Goal: Task Accomplishment & Management: Complete application form

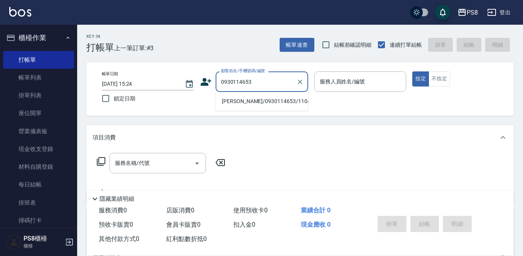
drag, startPoint x: 261, startPoint y: 107, endPoint x: 261, endPoint y: 99, distance: 8.1
click at [261, 107] on li "[PERSON_NAME]/0930114653/11043" at bounding box center [262, 101] width 93 height 13
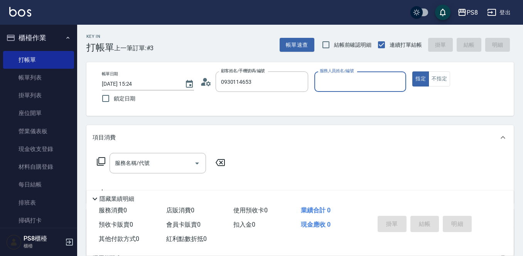
type input "[PERSON_NAME]/0930114653/11043"
type input "B.K-1"
click at [134, 162] on div "服務名稱/代號 服務名稱/代號" at bounding box center [158, 163] width 96 height 20
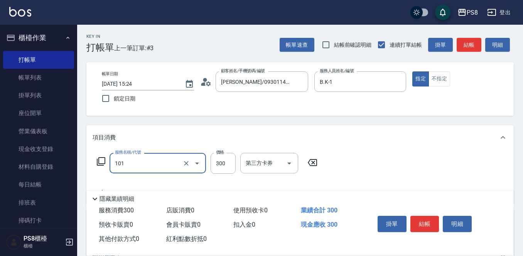
type input "洗髮(101)"
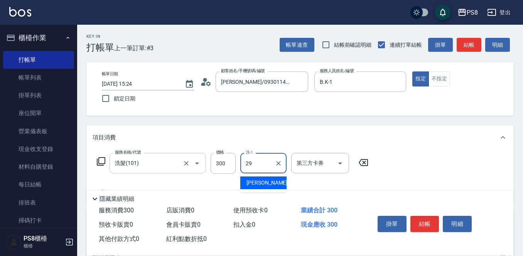
type input "戴韋全-29"
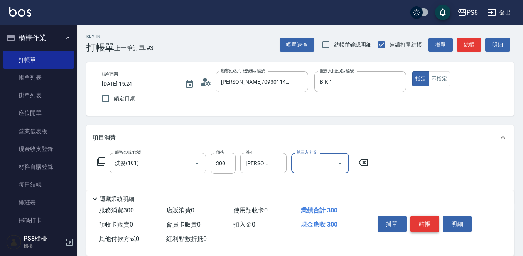
click at [433, 218] on button "結帳" at bounding box center [425, 224] width 29 height 16
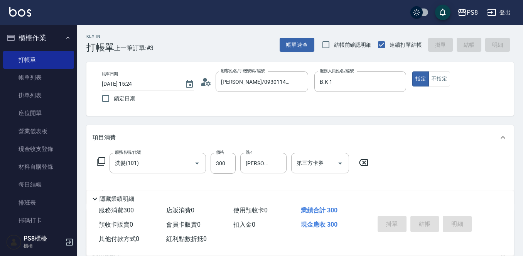
type input "2025/09/26 16:03"
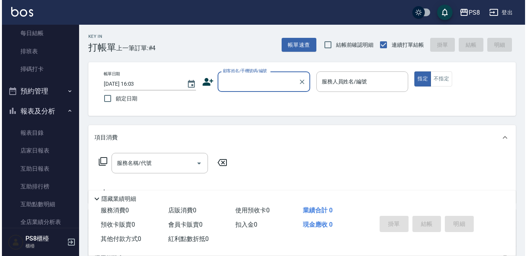
scroll to position [154, 0]
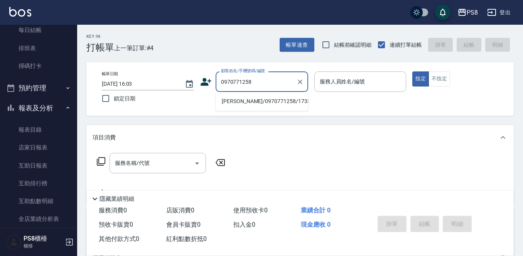
click at [264, 101] on li "丁湘溱/0970771258/17332" at bounding box center [262, 101] width 93 height 13
type input "丁湘溱/0970771258/17332"
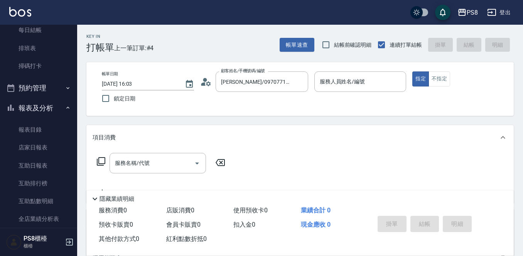
click at [202, 80] on icon at bounding box center [206, 82] width 12 height 12
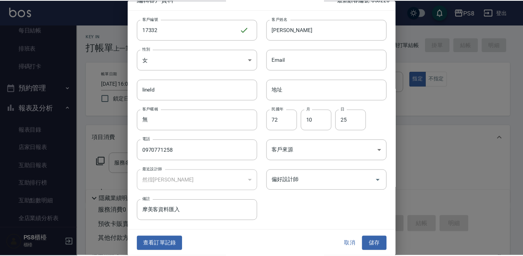
scroll to position [12, 0]
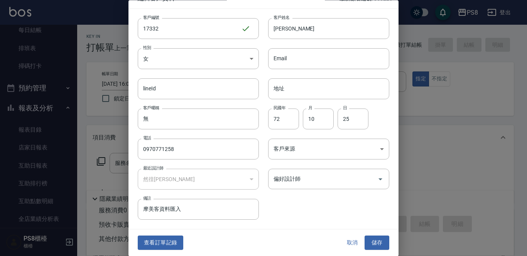
click at [177, 239] on button "查看訂單記錄" at bounding box center [161, 243] width 46 height 14
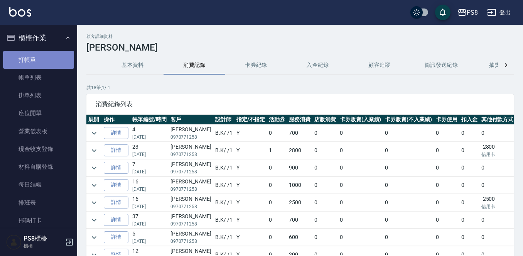
click at [40, 60] on link "打帳單" at bounding box center [38, 60] width 71 height 18
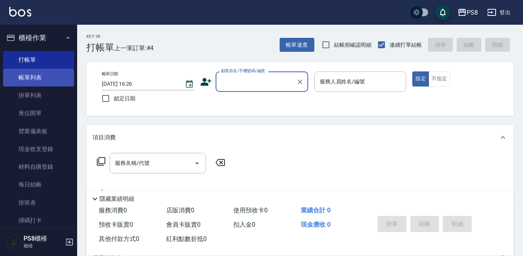
click at [26, 76] on link "帳單列表" at bounding box center [38, 78] width 71 height 18
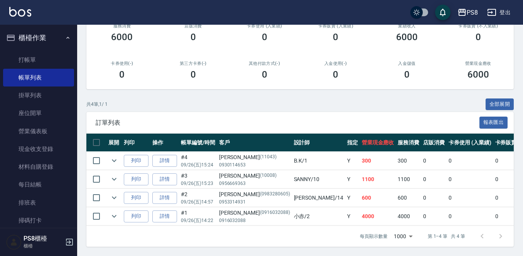
scroll to position [112, 0]
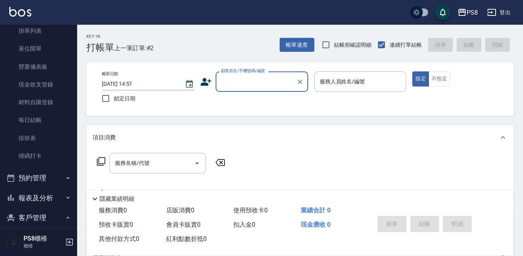
scroll to position [154, 0]
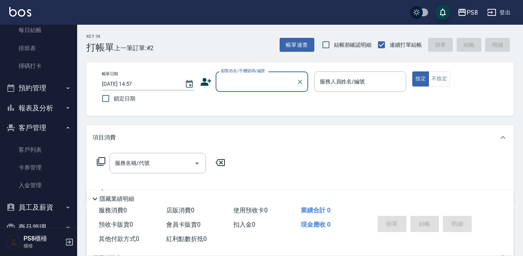
click at [43, 111] on button "報表及分析" at bounding box center [38, 108] width 71 height 20
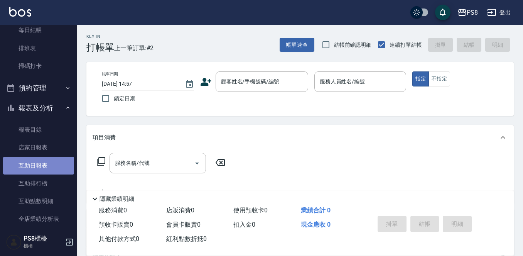
drag, startPoint x: 41, startPoint y: 164, endPoint x: 41, endPoint y: 170, distance: 5.4
click at [41, 164] on link "互助日報表" at bounding box center [38, 166] width 71 height 18
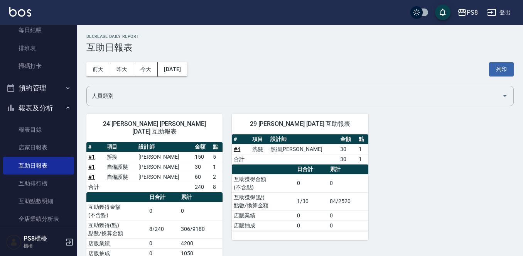
scroll to position [14, 0]
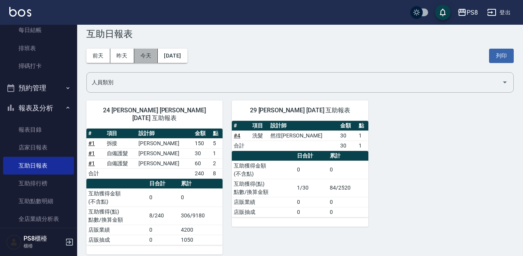
click at [149, 49] on button "今天" at bounding box center [146, 56] width 24 height 14
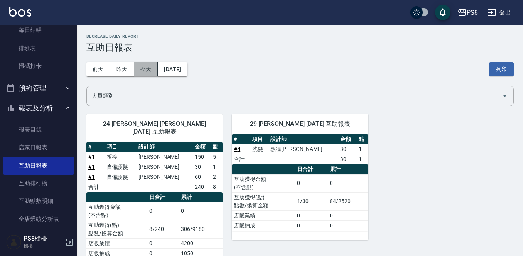
click at [141, 65] on button "今天" at bounding box center [146, 69] width 24 height 14
click at [140, 66] on button "今天" at bounding box center [146, 69] width 24 height 14
click at [126, 69] on button "昨天" at bounding box center [122, 69] width 24 height 14
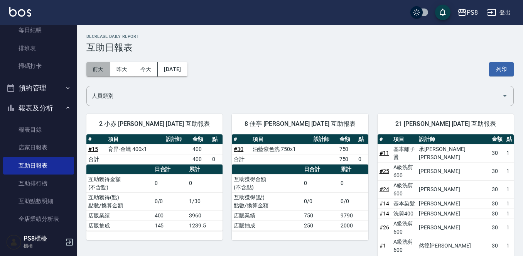
click at [103, 66] on button "前天" at bounding box center [98, 69] width 24 height 14
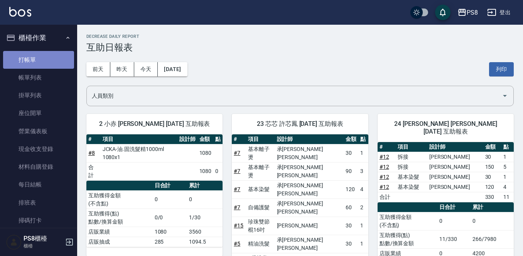
click at [48, 60] on link "打帳單" at bounding box center [38, 60] width 71 height 18
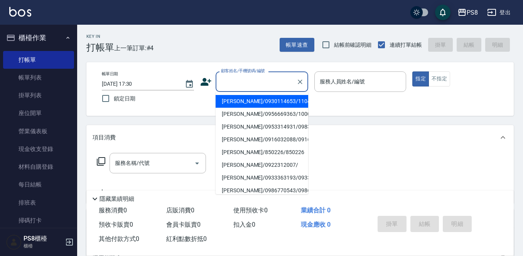
click at [229, 83] on input "顧客姓名/手機號碼/編號" at bounding box center [256, 82] width 74 height 14
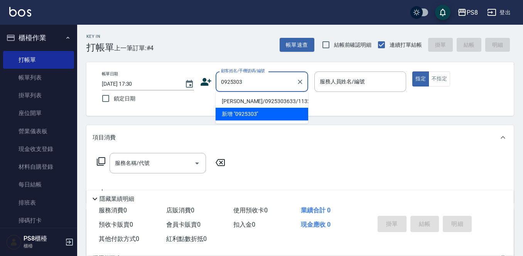
click at [263, 104] on li "吳亞駿/0925303633/11320" at bounding box center [262, 101] width 93 height 13
type input "吳亞駿/0925303633/11320"
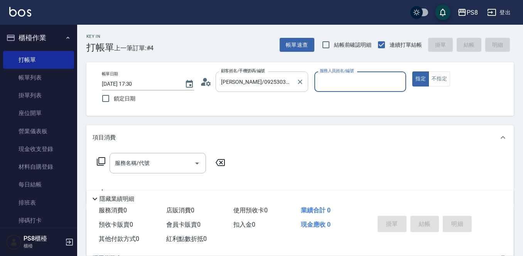
type input "小屋-18"
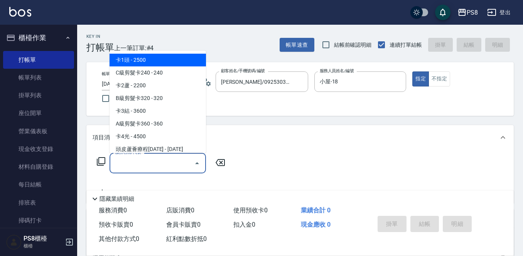
click at [173, 157] on input "服務名稱/代號" at bounding box center [152, 163] width 78 height 14
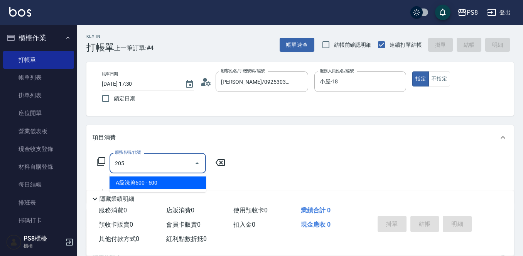
drag, startPoint x: 168, startPoint y: 179, endPoint x: 193, endPoint y: 172, distance: 25.5
click at [168, 179] on span "A級洗剪600 - 600" at bounding box center [158, 182] width 96 height 13
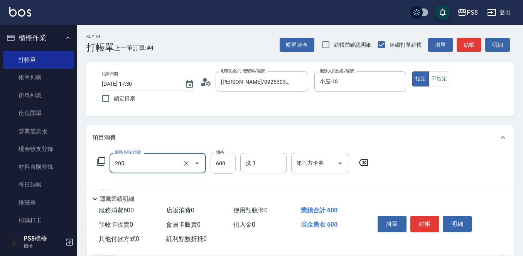
type input "A級洗剪600(205)"
click at [217, 161] on input "600" at bounding box center [223, 163] width 25 height 21
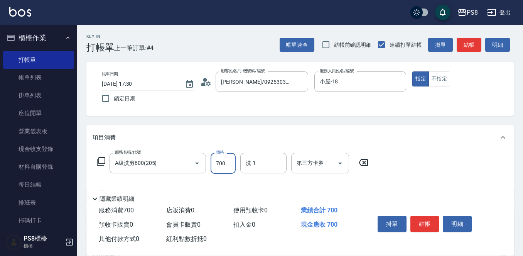
type input "700"
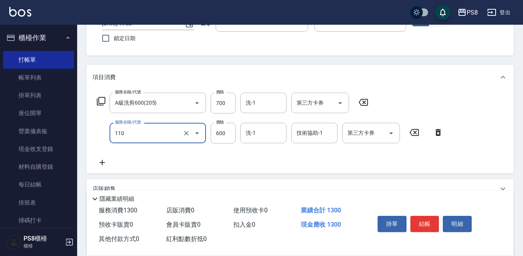
scroll to position [116, 0]
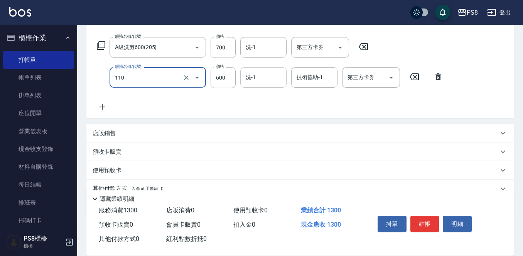
click at [255, 85] on div "洗-1" at bounding box center [263, 77] width 46 height 20
type input "精油+去角質(110)"
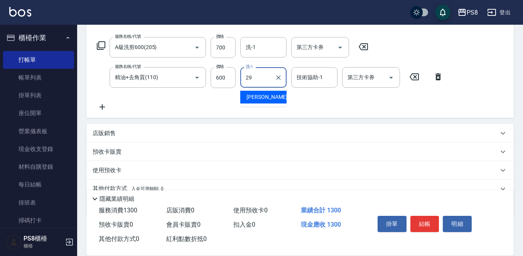
type input "戴韋全-29"
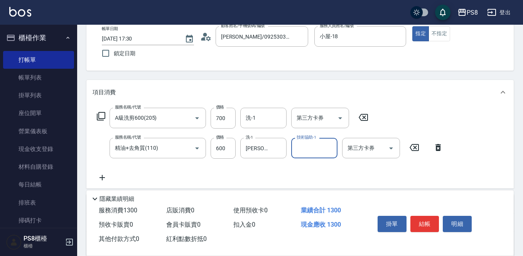
scroll to position [0, 0]
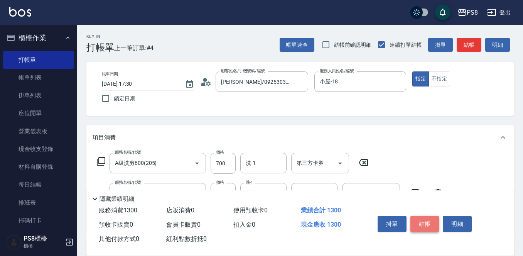
click at [428, 217] on button "結帳" at bounding box center [425, 224] width 29 height 16
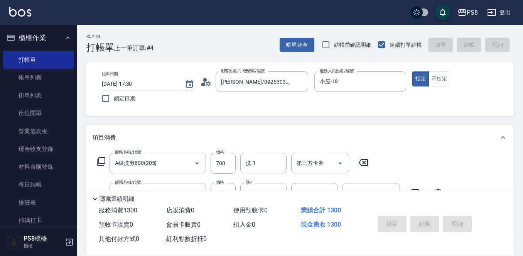
type input "2025/09/26 17:31"
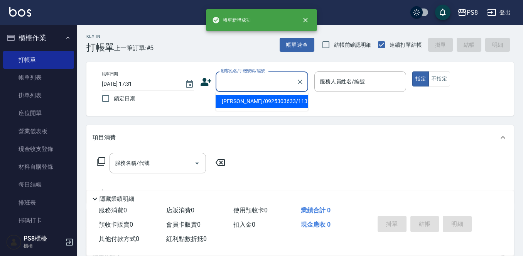
click at [226, 83] on input "顧客姓名/手機號碼/編號" at bounding box center [256, 82] width 74 height 14
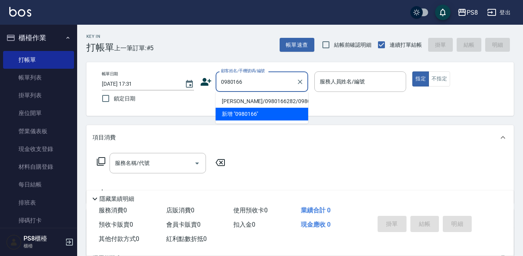
click at [236, 101] on li "盧佩君/0980166282/0980166282" at bounding box center [262, 101] width 93 height 13
type input "盧佩君/0980166282/0980166282"
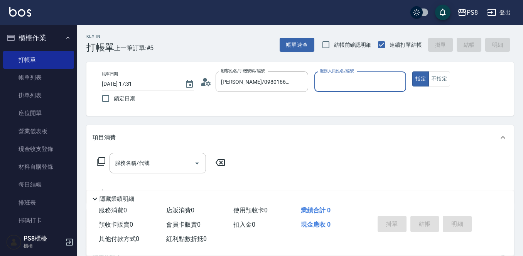
click at [371, 83] on input "服務人員姓名/編號" at bounding box center [360, 82] width 85 height 14
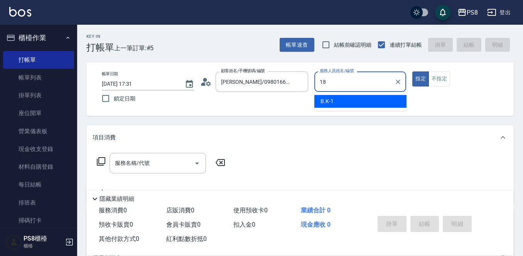
type input "18"
type button "true"
type input "小屋-18"
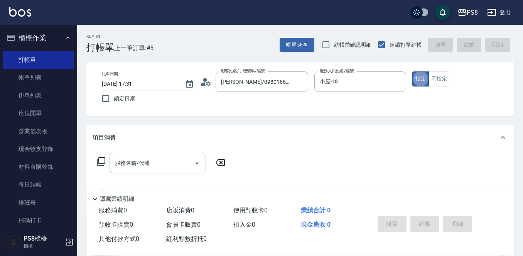
click at [155, 164] on input "服務名稱/代號" at bounding box center [152, 163] width 78 height 14
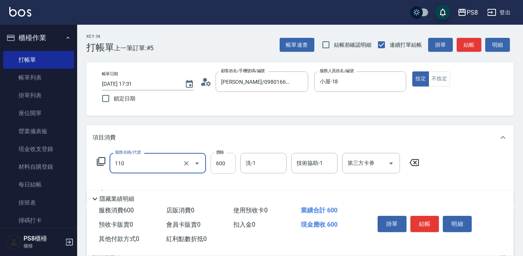
type input "精油+去角質(110)"
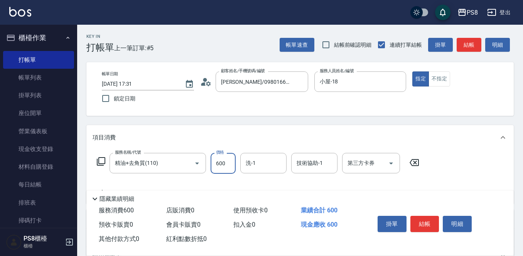
click at [215, 161] on input "600" at bounding box center [223, 163] width 25 height 21
type input "799"
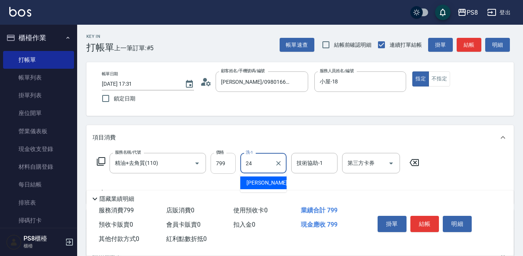
type input "婷婷-24"
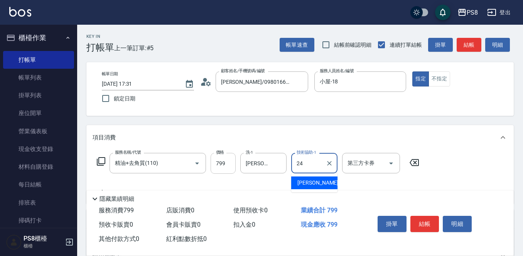
type input "婷婷-24"
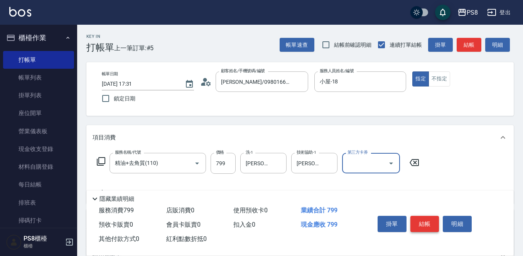
click at [432, 222] on button "結帳" at bounding box center [425, 224] width 29 height 16
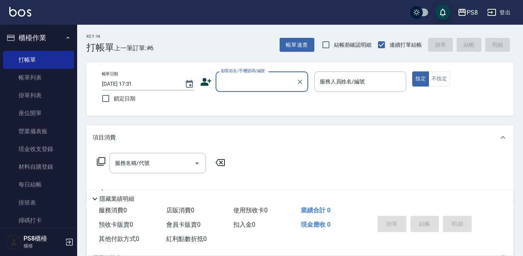
click at [226, 74] on div "顧客姓名/手機號碼/編號" at bounding box center [262, 81] width 93 height 20
click at [227, 77] on input "顧客姓名/手機號碼/編號" at bounding box center [256, 82] width 74 height 14
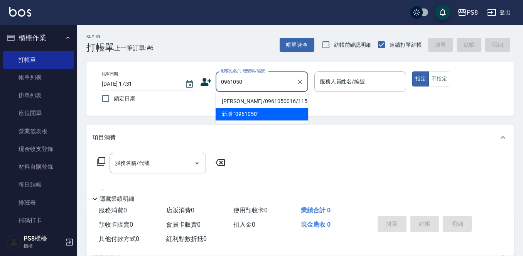
click at [257, 100] on li "李俊昇/0961050016/11549" at bounding box center [262, 101] width 93 height 13
type input "李俊昇/0961050016/11549"
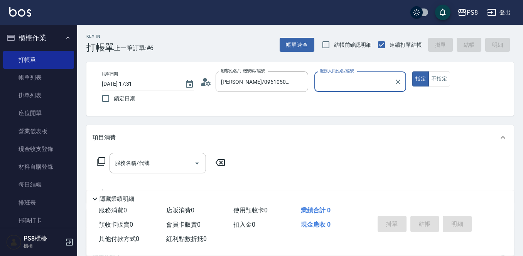
type input "小屋-18"
click at [176, 164] on input "服務名稱/代號" at bounding box center [152, 163] width 78 height 14
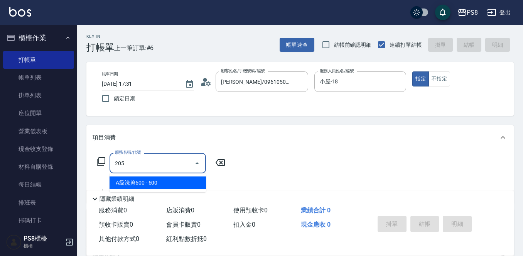
click at [169, 179] on span "A級洗剪600 - 600" at bounding box center [158, 182] width 96 height 13
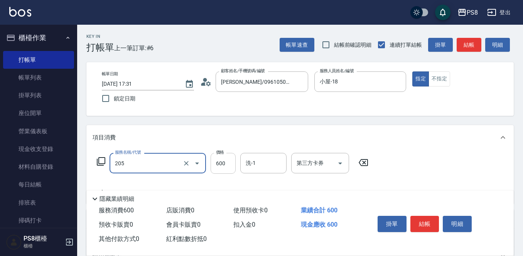
type input "A級洗剪600(205)"
click at [223, 161] on input "600" at bounding box center [223, 163] width 25 height 21
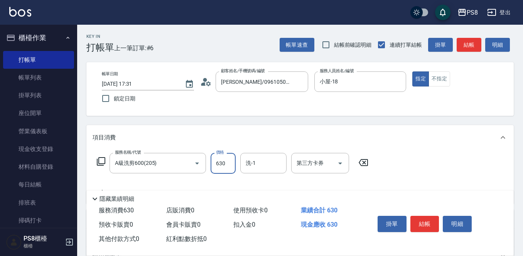
type input "630"
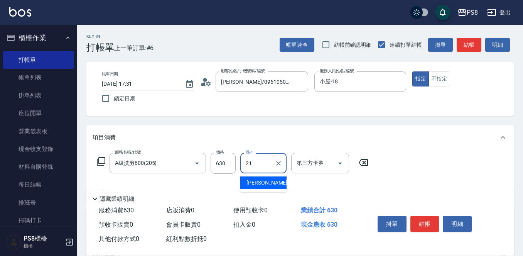
type input "趙宇文-21"
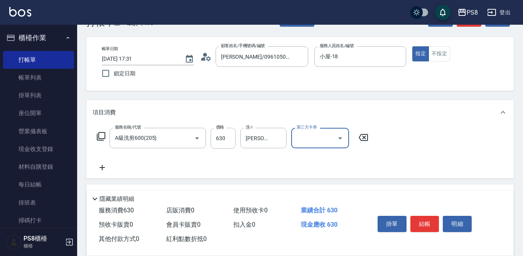
scroll to position [39, 0]
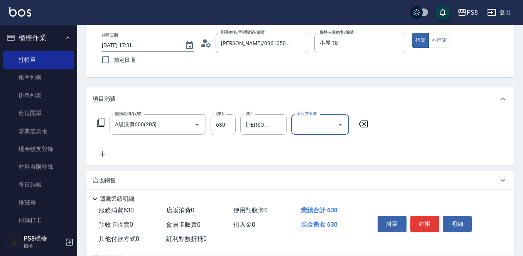
click at [106, 155] on icon at bounding box center [102, 153] width 19 height 9
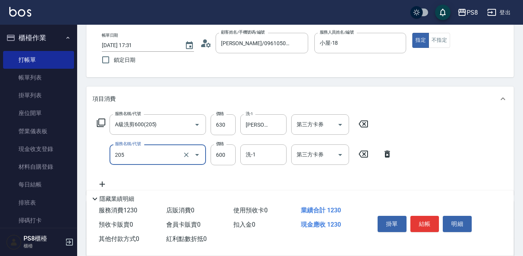
type input "A級洗剪600(205)"
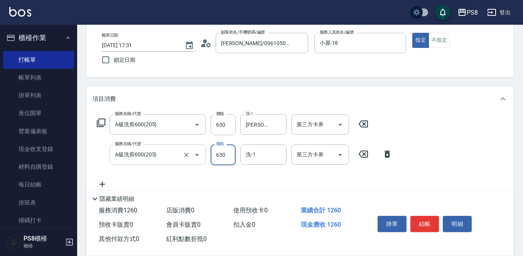
type input "630"
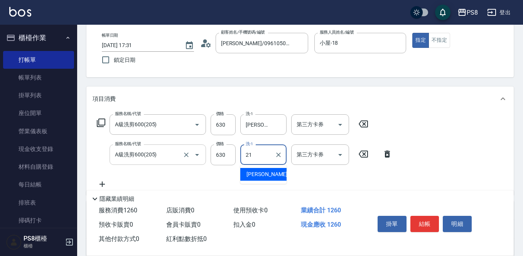
type input "趙宇文-21"
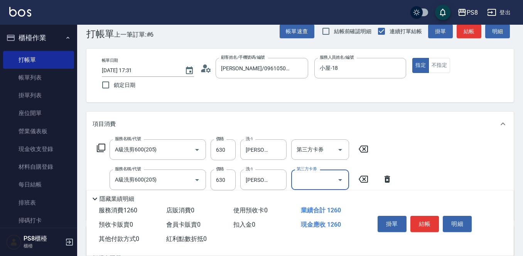
scroll to position [0, 0]
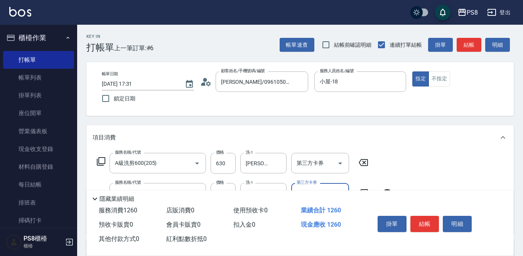
click at [430, 221] on button "結帳" at bounding box center [425, 224] width 29 height 16
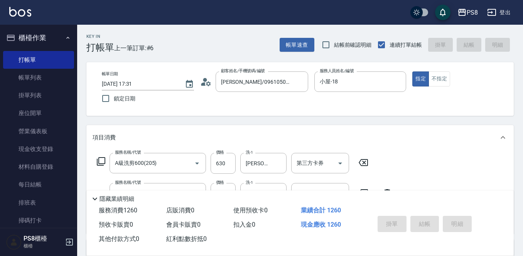
type input "2025/09/26 17:32"
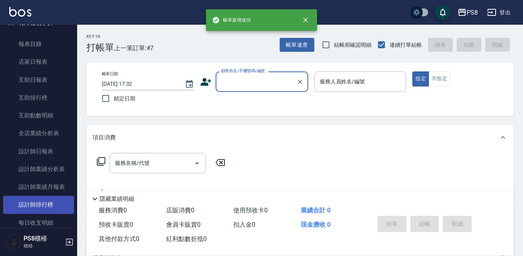
scroll to position [270, 0]
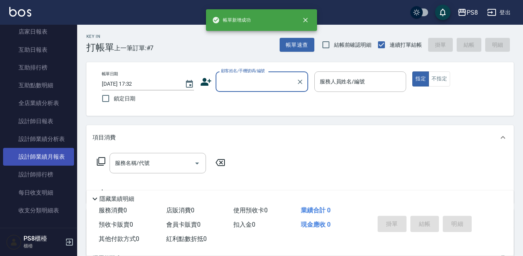
click at [46, 158] on link "設計師業績月報表" at bounding box center [38, 157] width 71 height 18
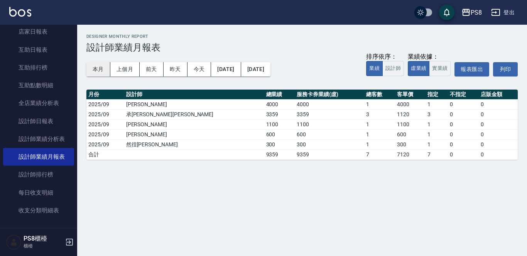
click at [105, 66] on button "本月" at bounding box center [98, 69] width 24 height 14
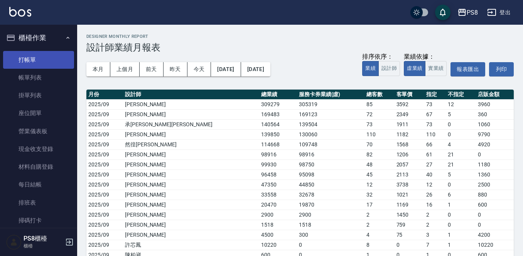
click at [29, 59] on link "打帳單" at bounding box center [38, 60] width 71 height 18
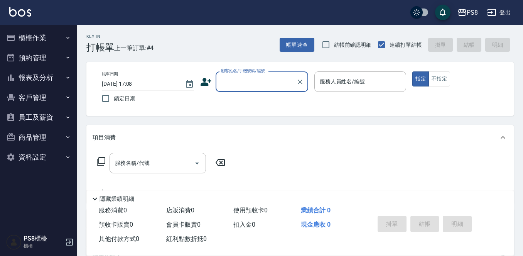
click at [255, 83] on input "顧客姓名/手機號碼/編號" at bounding box center [256, 82] width 74 height 14
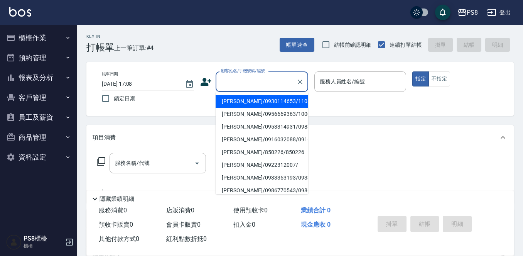
click at [254, 82] on input "顧客姓名/手機號碼/編號" at bounding box center [256, 82] width 74 height 14
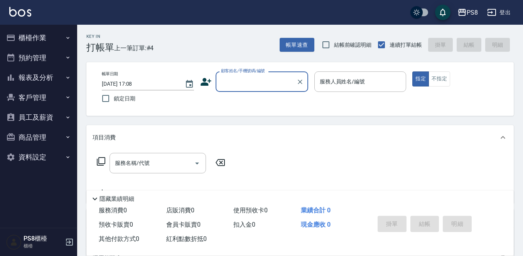
click at [254, 82] on input "顧客姓名/手機號碼/編號" at bounding box center [256, 82] width 74 height 14
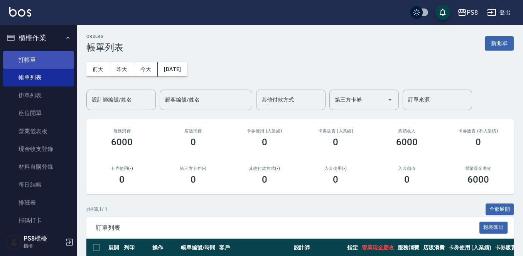
scroll to position [112, 0]
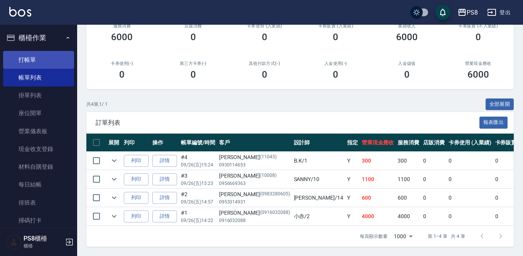
click at [48, 60] on link "打帳單" at bounding box center [38, 60] width 71 height 18
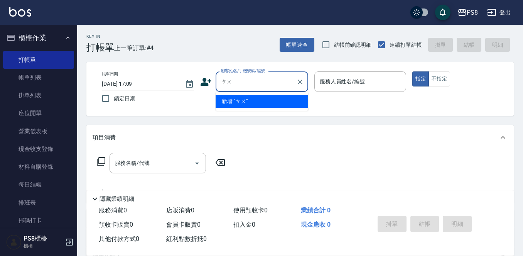
type input "ㄘ"
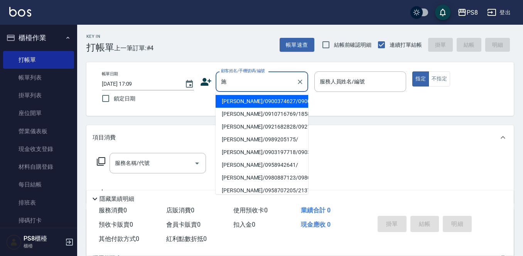
click at [255, 105] on li "施佳妤/0900374627/0900374627" at bounding box center [262, 101] width 93 height 13
type input "施佳妤/0900374627/0900374627"
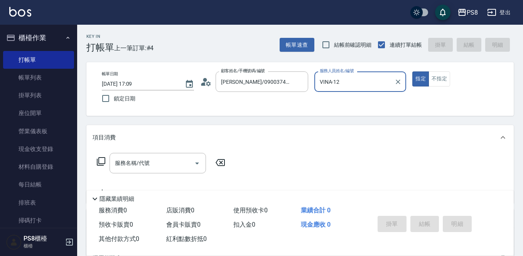
type input "VINA-12"
click at [206, 82] on icon at bounding box center [208, 83] width 5 height 5
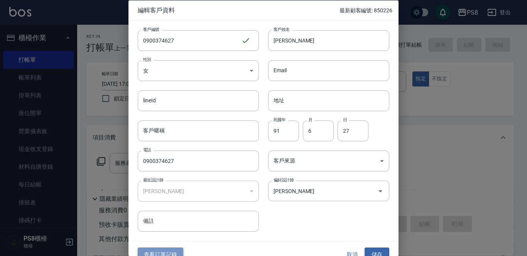
click at [162, 253] on button "查看訂單記錄" at bounding box center [161, 254] width 46 height 14
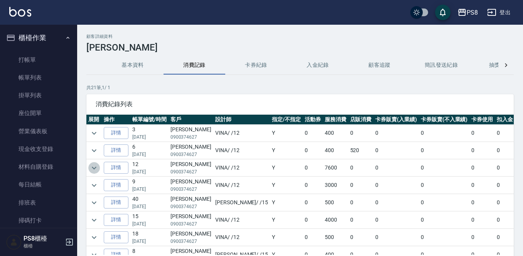
click at [98, 166] on icon "expand row" at bounding box center [94, 167] width 9 height 9
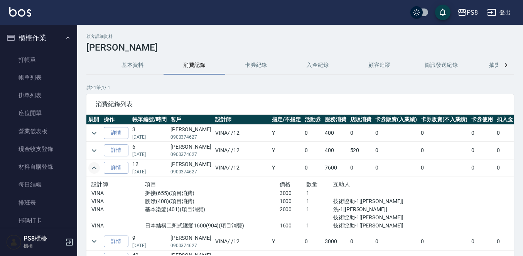
click at [98, 166] on icon "expand row" at bounding box center [94, 167] width 9 height 9
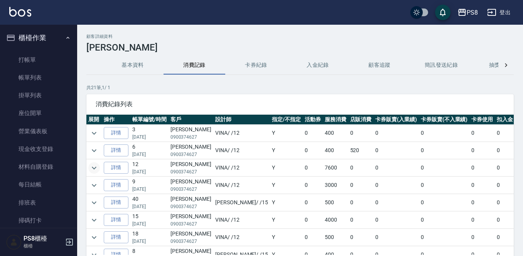
scroll to position [39, 0]
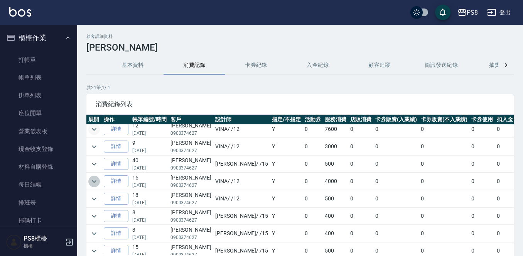
click at [92, 178] on icon "expand row" at bounding box center [94, 181] width 9 height 9
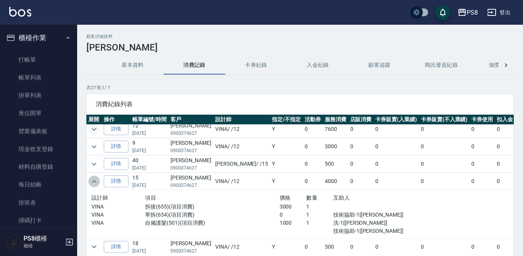
click at [93, 178] on icon "expand row" at bounding box center [94, 181] width 9 height 9
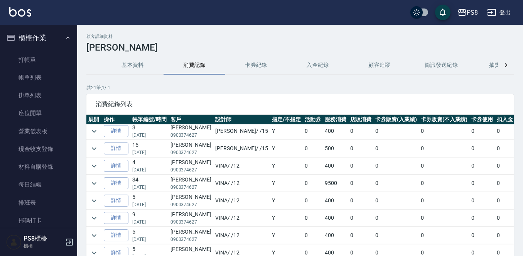
scroll to position [154, 0]
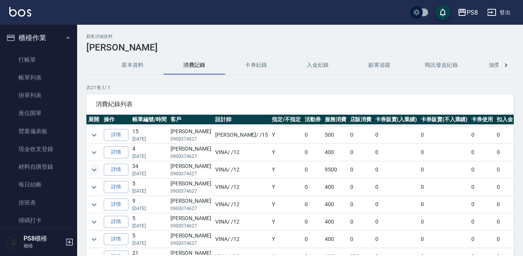
click at [95, 165] on icon "expand row" at bounding box center [94, 169] width 9 height 9
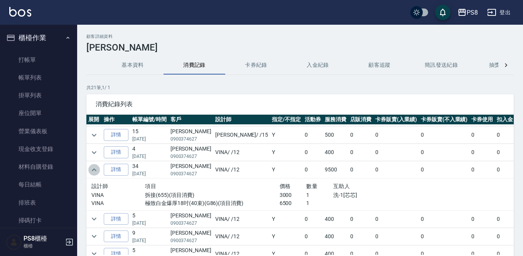
click at [95, 165] on icon "expand row" at bounding box center [94, 169] width 9 height 9
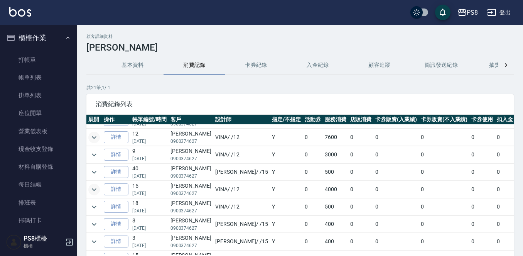
scroll to position [0, 0]
